Goal: Unclear: Unclear

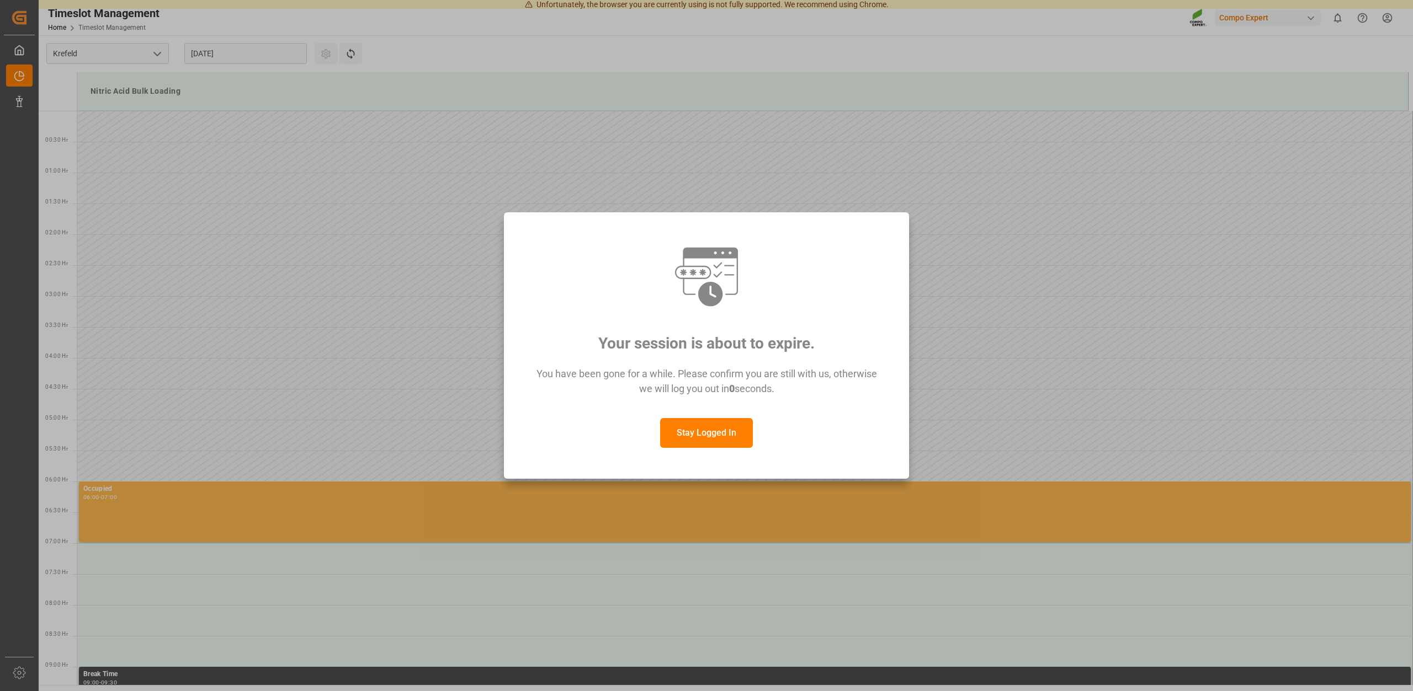
scroll to position [673, 0]
